Goal: Transaction & Acquisition: Purchase product/service

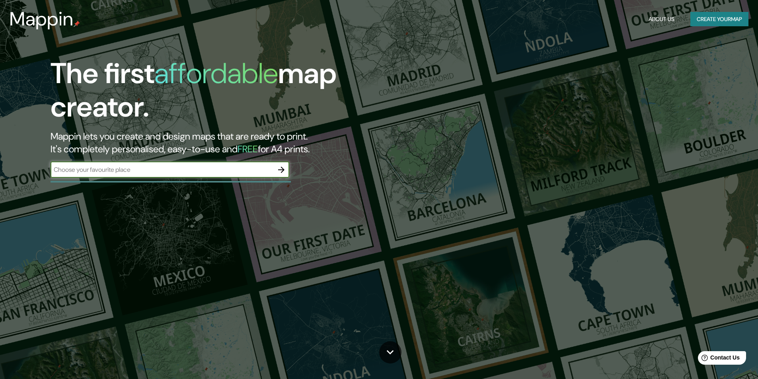
click at [150, 169] on input "text" at bounding box center [162, 169] width 223 height 9
type input "lapa de santa margarida"
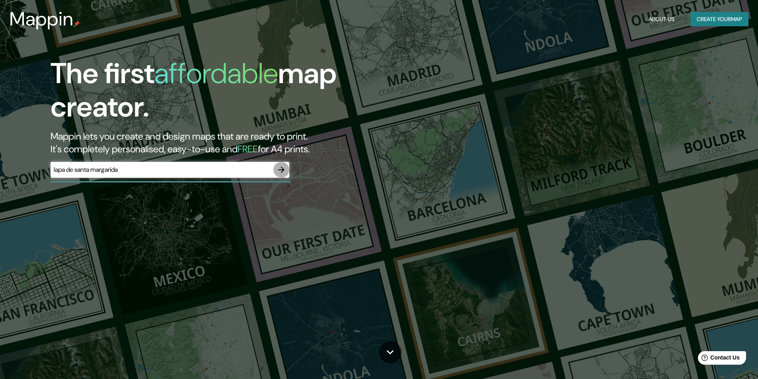
click at [281, 168] on icon "button" at bounding box center [282, 170] width 10 height 10
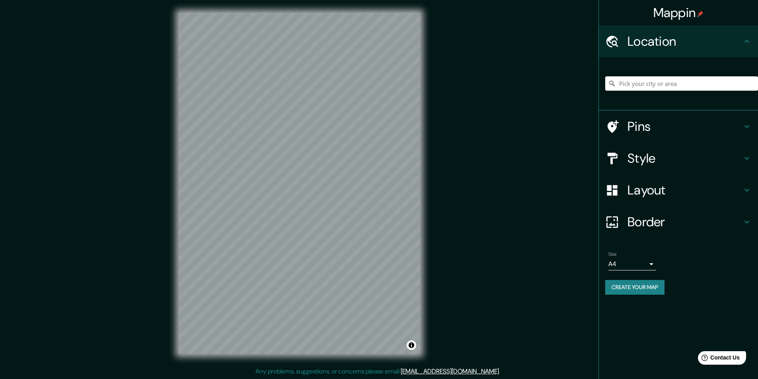
click at [446, 32] on div "Mappin Location Pins Style Layout Border Choose a border. Hint : you can make l…" at bounding box center [379, 190] width 758 height 380
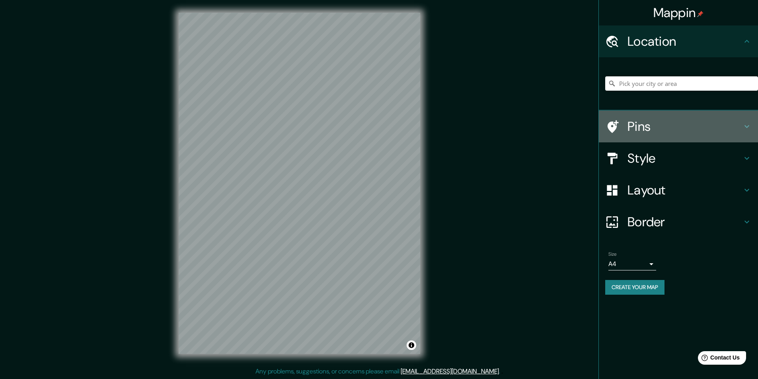
click at [645, 135] on div "Pins" at bounding box center [678, 127] width 159 height 32
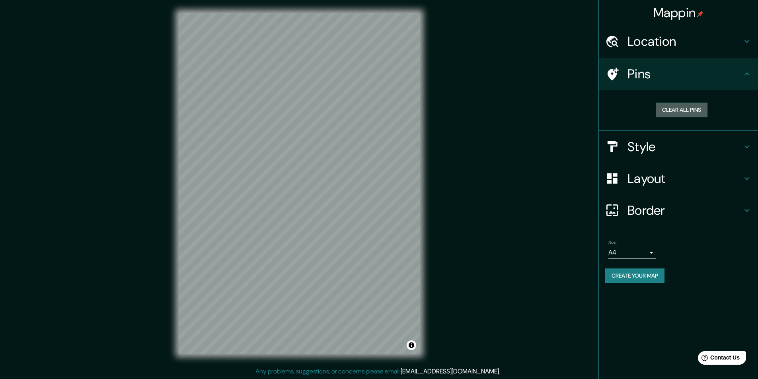
click at [687, 110] on button "Clear all pins" at bounding box center [682, 110] width 52 height 15
click at [635, 75] on h4 "Pins" at bounding box center [684, 74] width 115 height 16
click at [632, 74] on h4 "Pins" at bounding box center [684, 74] width 115 height 16
click at [745, 73] on icon at bounding box center [747, 74] width 10 height 10
click at [665, 32] on div "Location" at bounding box center [678, 41] width 159 height 32
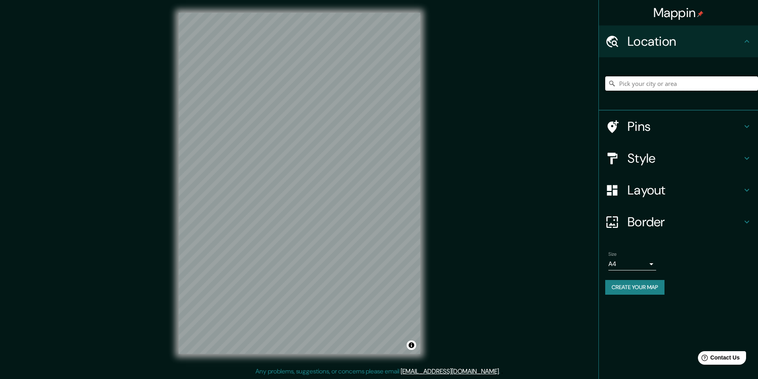
click at [665, 82] on input "Pick your city or area" at bounding box center [681, 83] width 153 height 14
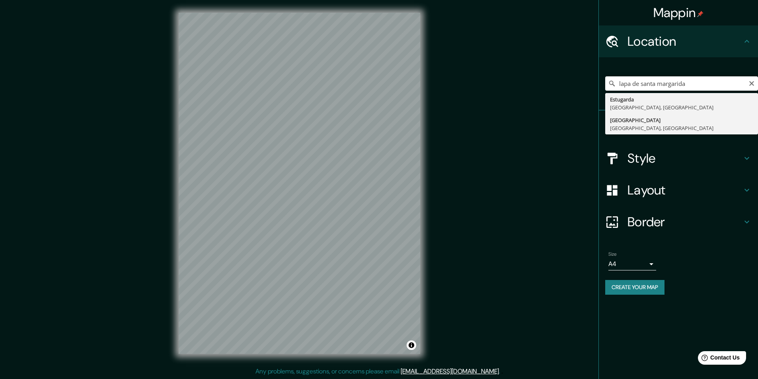
type input "[GEOGRAPHIC_DATA], [GEOGRAPHIC_DATA], [GEOGRAPHIC_DATA]"
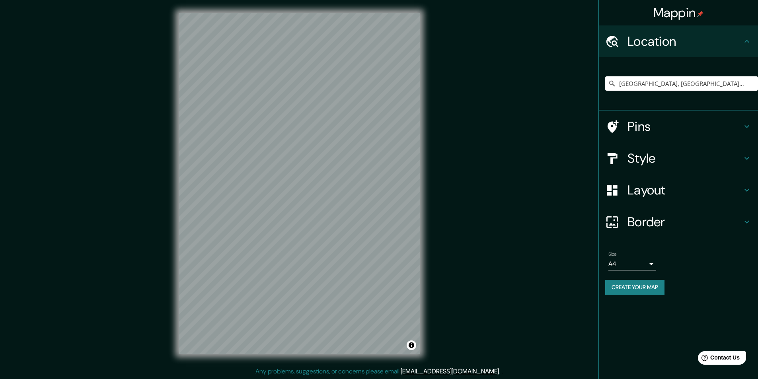
click at [649, 125] on h4 "Pins" at bounding box center [684, 127] width 115 height 16
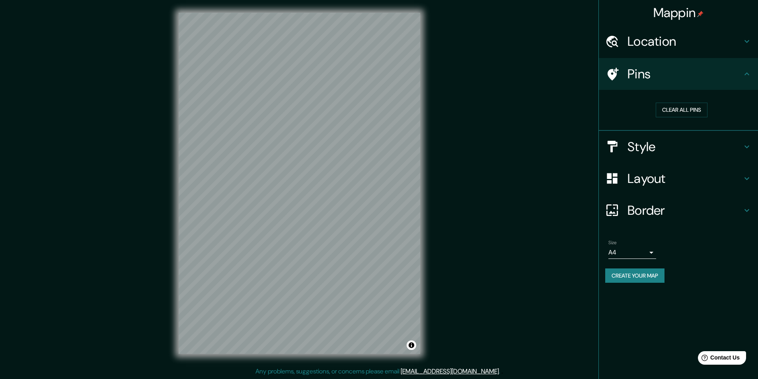
click at [640, 76] on h4 "Pins" at bounding box center [684, 74] width 115 height 16
click at [748, 76] on icon at bounding box center [747, 74] width 10 height 10
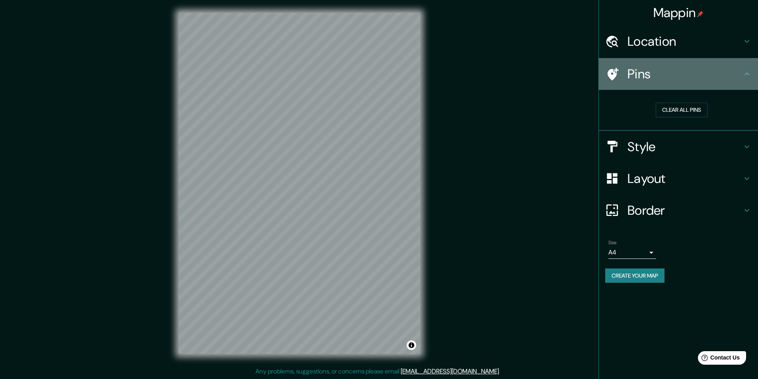
click at [748, 74] on icon at bounding box center [747, 74] width 10 height 10
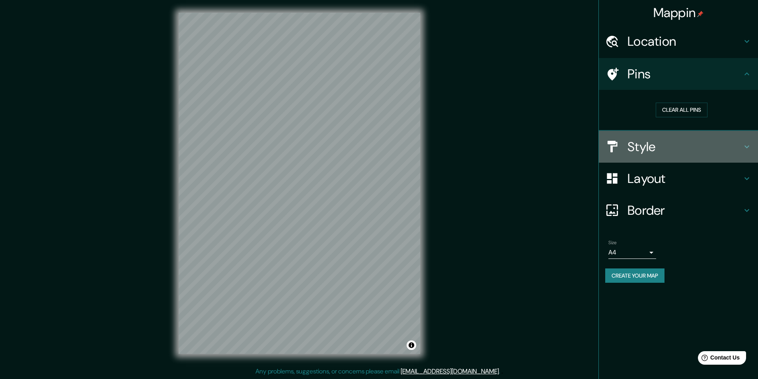
click at [737, 145] on h4 "Style" at bounding box center [684, 147] width 115 height 16
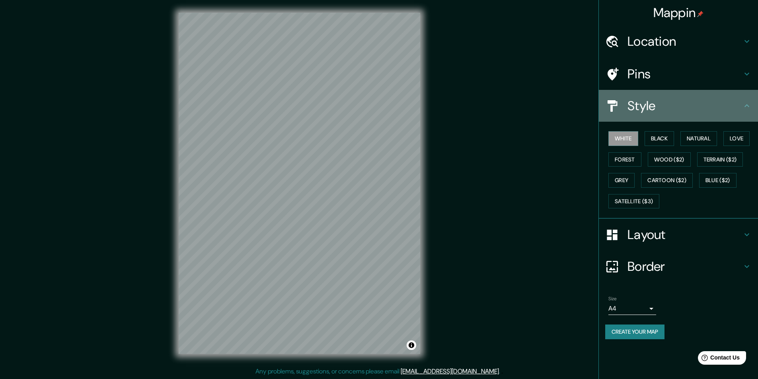
click at [742, 110] on h4 "Style" at bounding box center [684, 106] width 115 height 16
click at [743, 108] on icon at bounding box center [747, 106] width 10 height 10
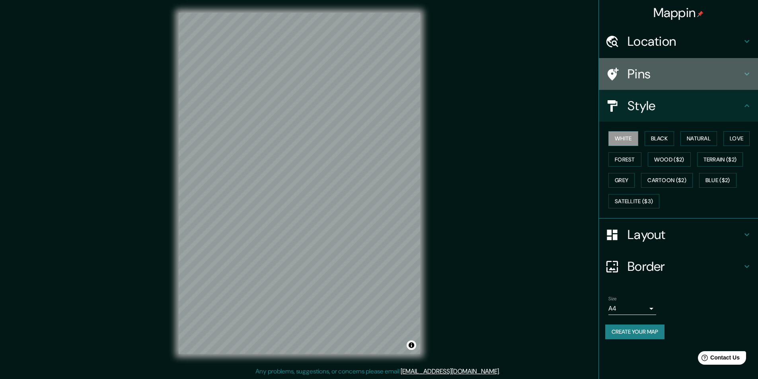
click at [651, 88] on div "Pins" at bounding box center [678, 74] width 159 height 32
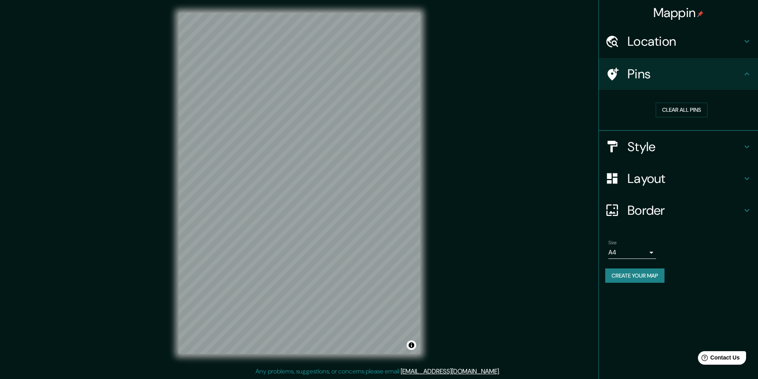
click at [736, 68] on h4 "Pins" at bounding box center [684, 74] width 115 height 16
click at [749, 70] on icon at bounding box center [747, 74] width 10 height 10
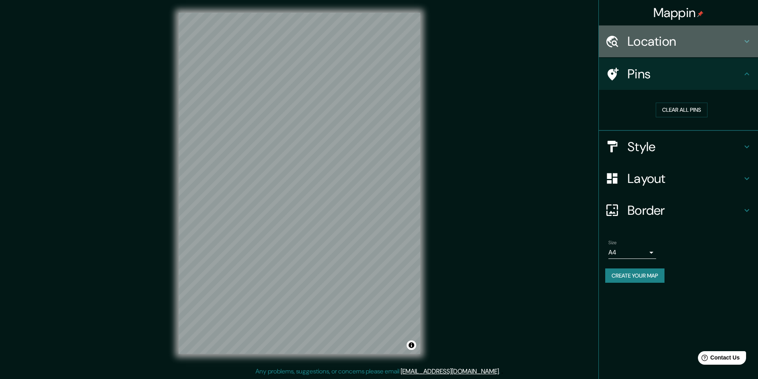
click at [750, 41] on icon at bounding box center [747, 42] width 10 height 10
